Goal: Task Accomplishment & Management: Use online tool/utility

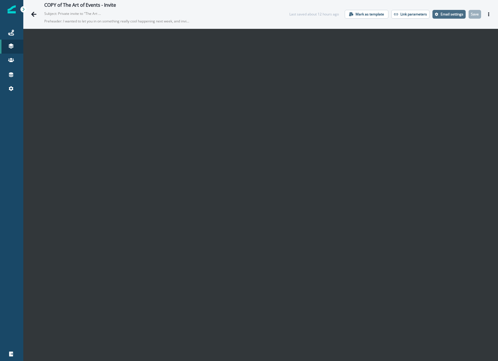
click at [438, 17] on button "Email settings" at bounding box center [448, 14] width 33 height 9
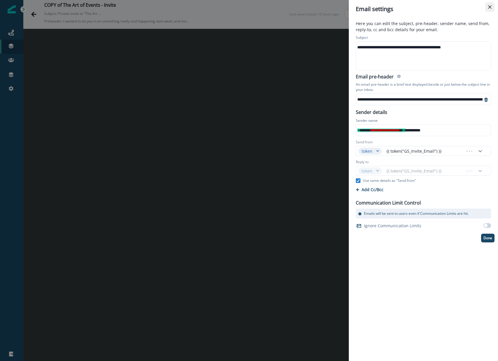
click at [490, 8] on icon "Close" at bounding box center [489, 6] width 3 height 3
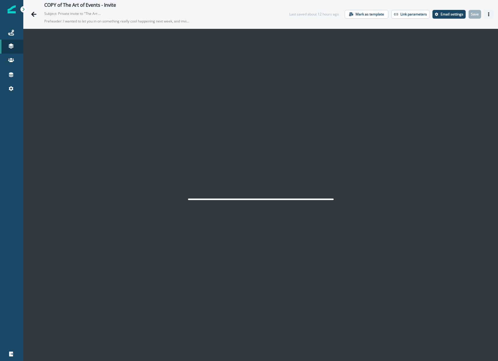
click at [484, 16] on button "Actions" at bounding box center [488, 14] width 9 height 9
click at [468, 47] on button "Send test email" at bounding box center [456, 50] width 65 height 10
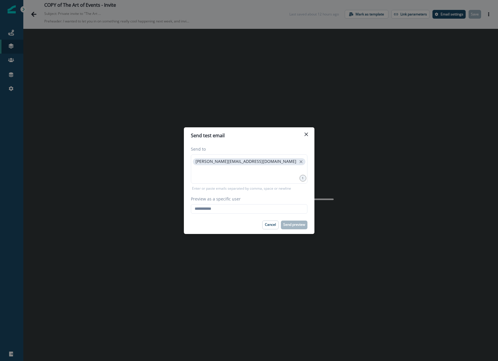
click at [308, 140] on header "Send test email" at bounding box center [249, 135] width 131 height 16
click at [306, 134] on icon "Close" at bounding box center [305, 134] width 3 height 3
